Goal: Entertainment & Leisure: Consume media (video, audio)

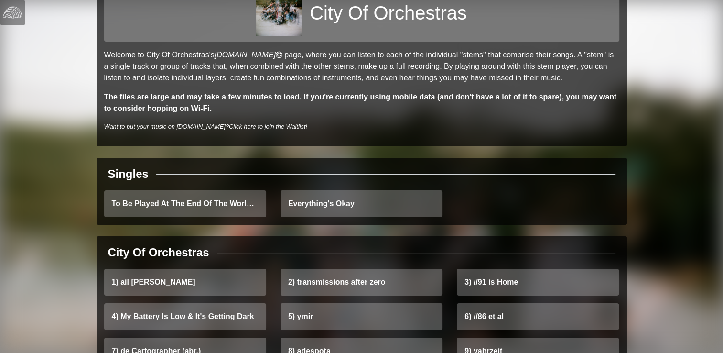
scroll to position [49, 0]
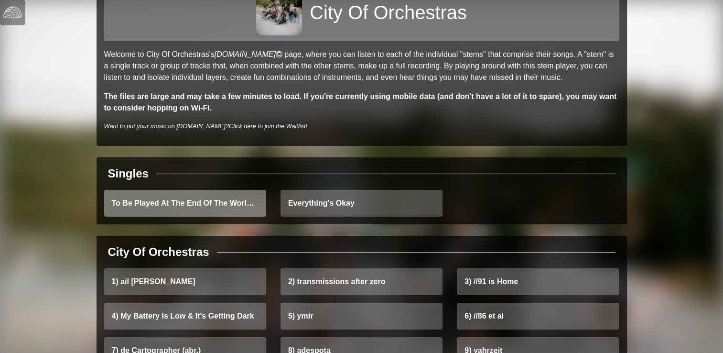
click at [206, 207] on link "To Be Played At The End Of The World (And Not A Moment Before)" at bounding box center [185, 203] width 162 height 27
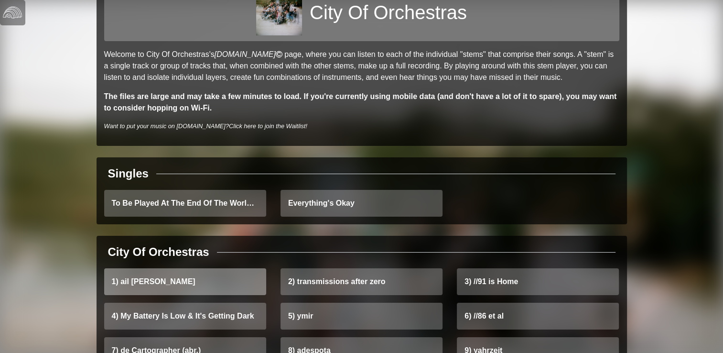
click at [230, 282] on link "1) ail Don" at bounding box center [185, 281] width 162 height 27
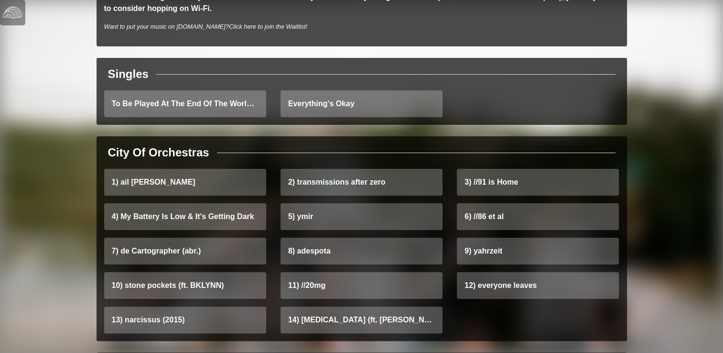
scroll to position [0, 0]
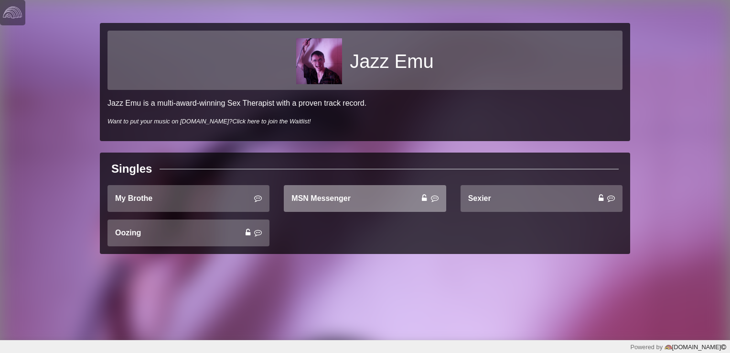
click at [351, 194] on link "MSN Messenger" at bounding box center [365, 198] width 162 height 27
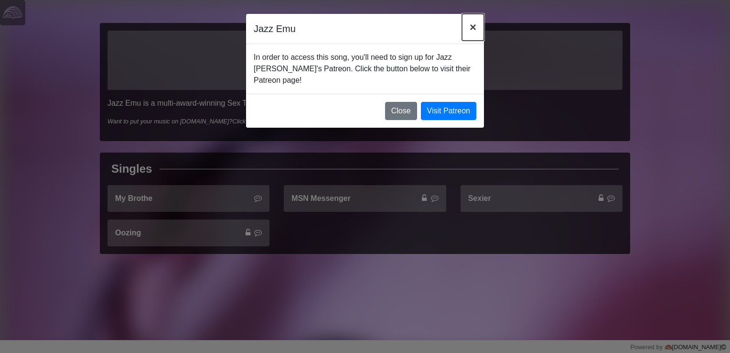
click at [472, 25] on span "×" at bounding box center [473, 27] width 7 height 13
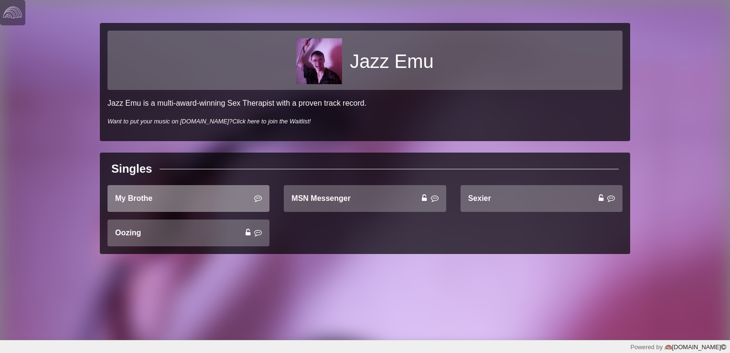
click at [202, 198] on link "My Brothe" at bounding box center [188, 198] width 162 height 27
